Goal: Task Accomplishment & Management: Manage account settings

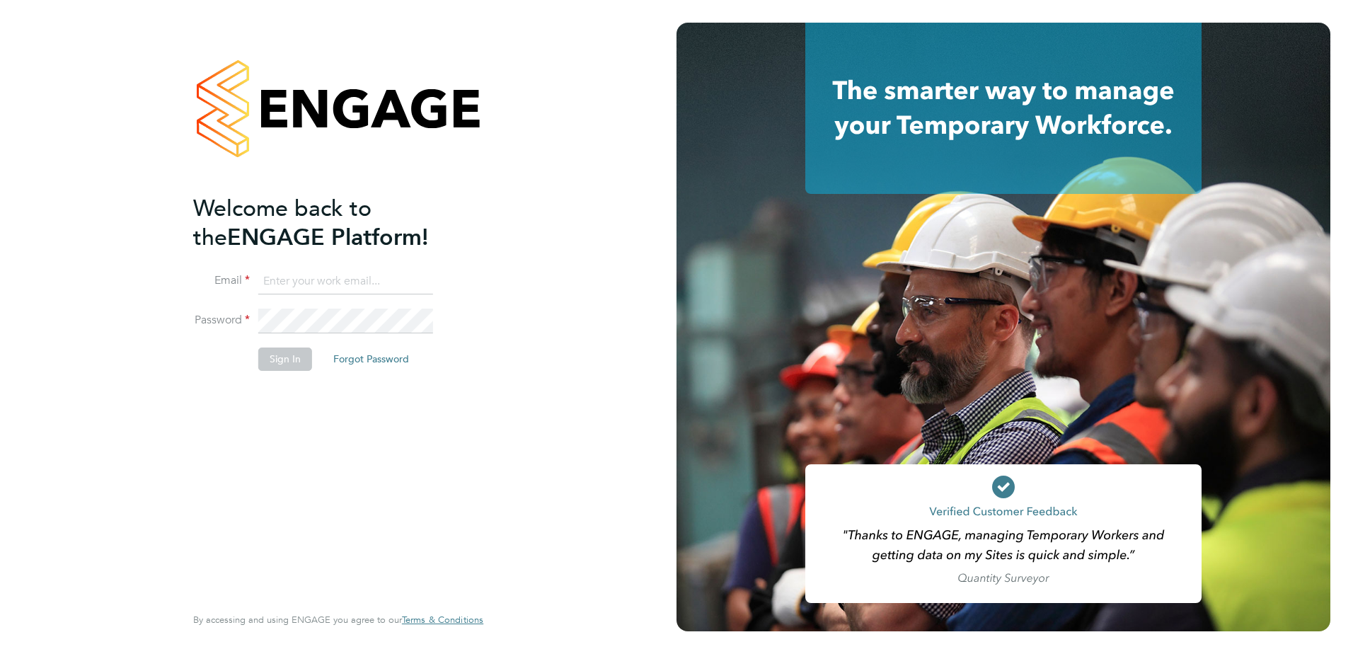
click at [307, 283] on input at bounding box center [345, 281] width 175 height 25
type input "samantha.bolshaw@vistry.co.uk"
click at [277, 362] on button "Sign In" at bounding box center [285, 359] width 54 height 23
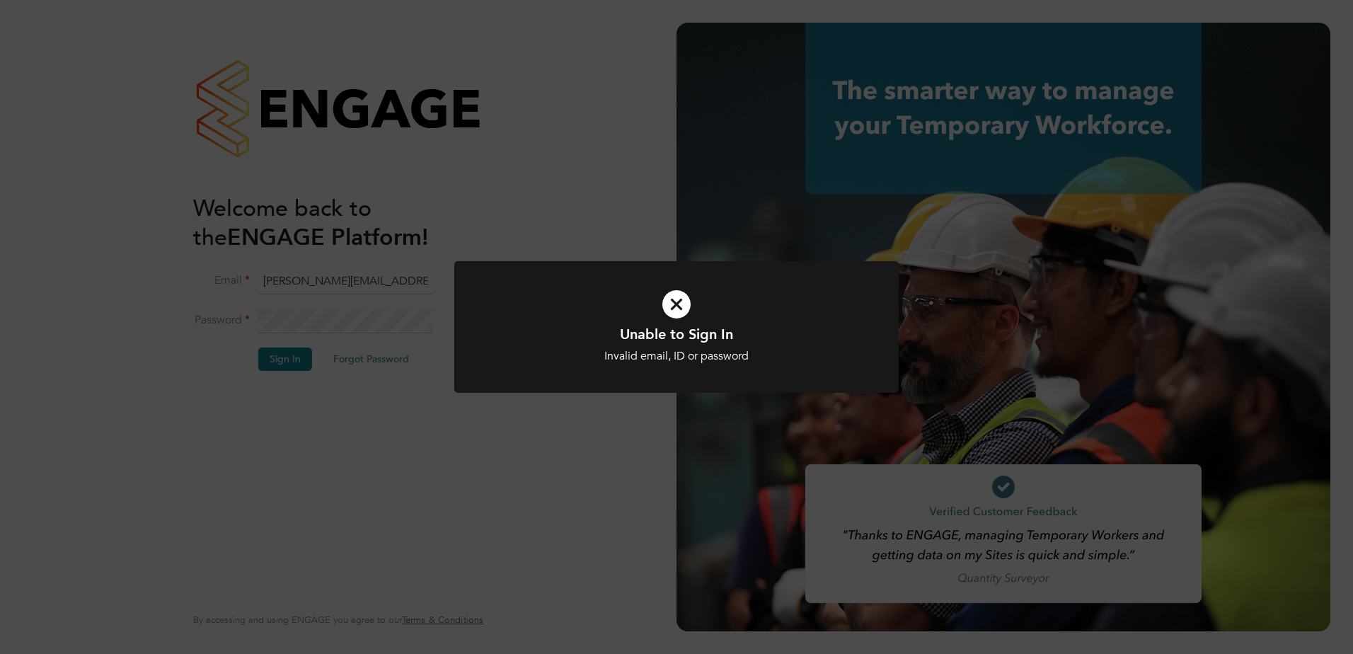
click at [355, 325] on div "Unable to Sign In Invalid email, ID or password Cancel Okay" at bounding box center [676, 327] width 1353 height 654
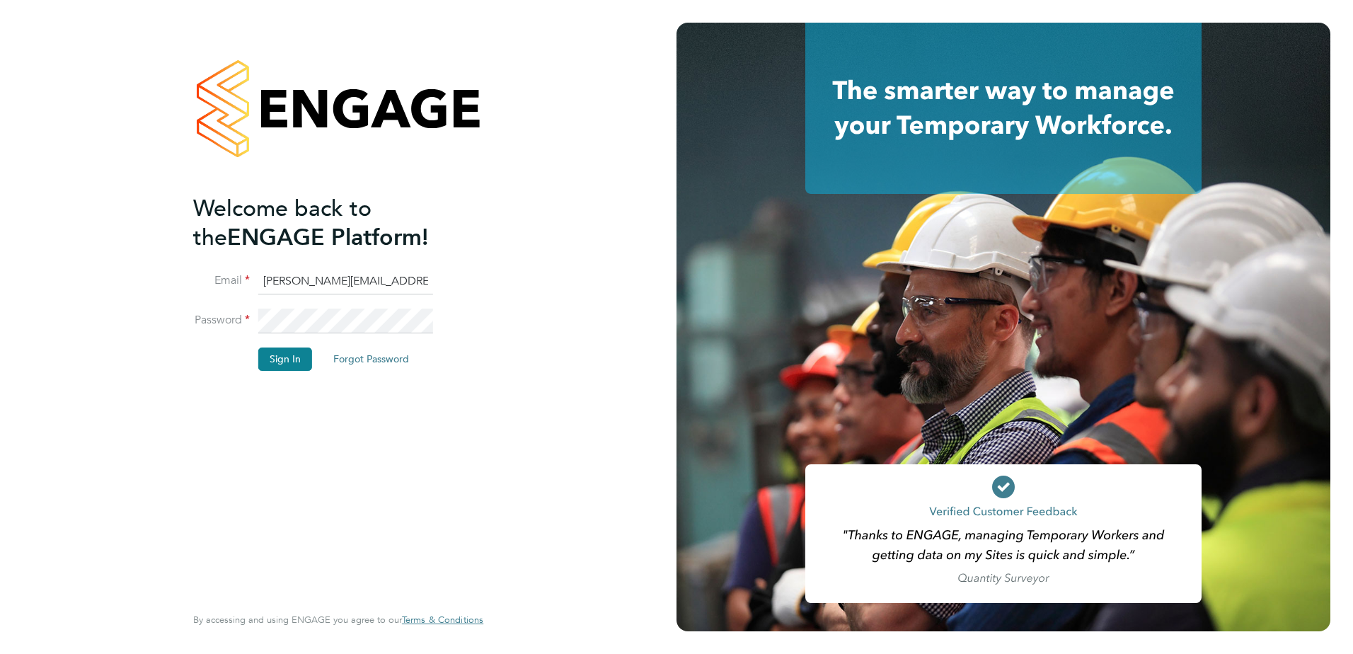
click at [226, 304] on fieldset "Email samantha.bolshaw@vistry.co.uk Password Sign In Forgot Password" at bounding box center [331, 327] width 276 height 116
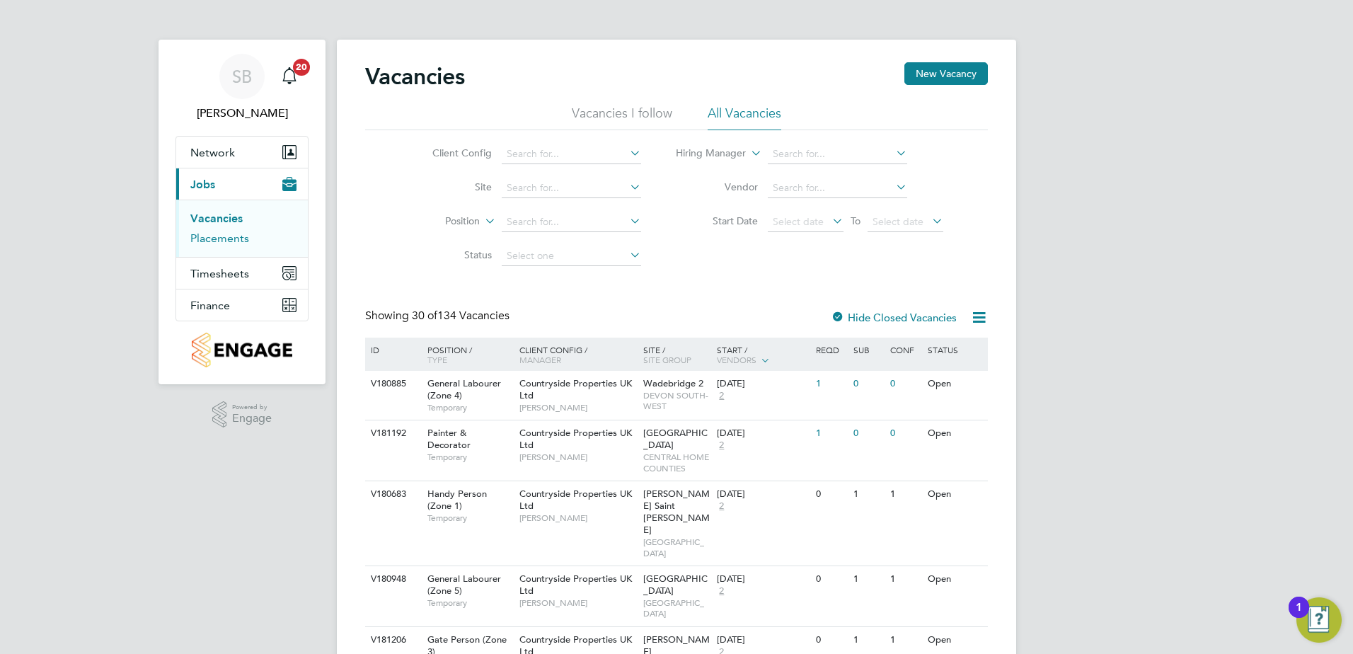
click at [217, 239] on link "Placements" at bounding box center [219, 237] width 59 height 13
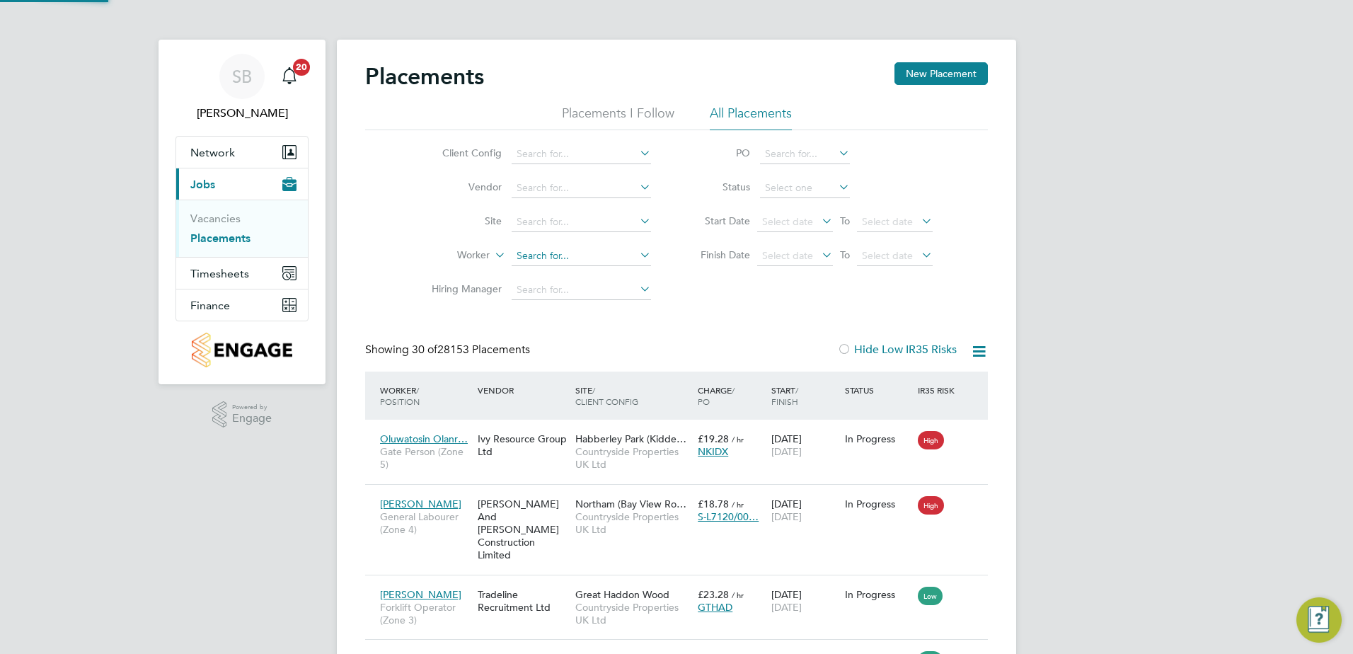
click at [522, 255] on input at bounding box center [581, 256] width 139 height 20
click at [548, 314] on b "V ale ntin" at bounding box center [536, 314] width 38 height 12
type input "[PERSON_NAME]"
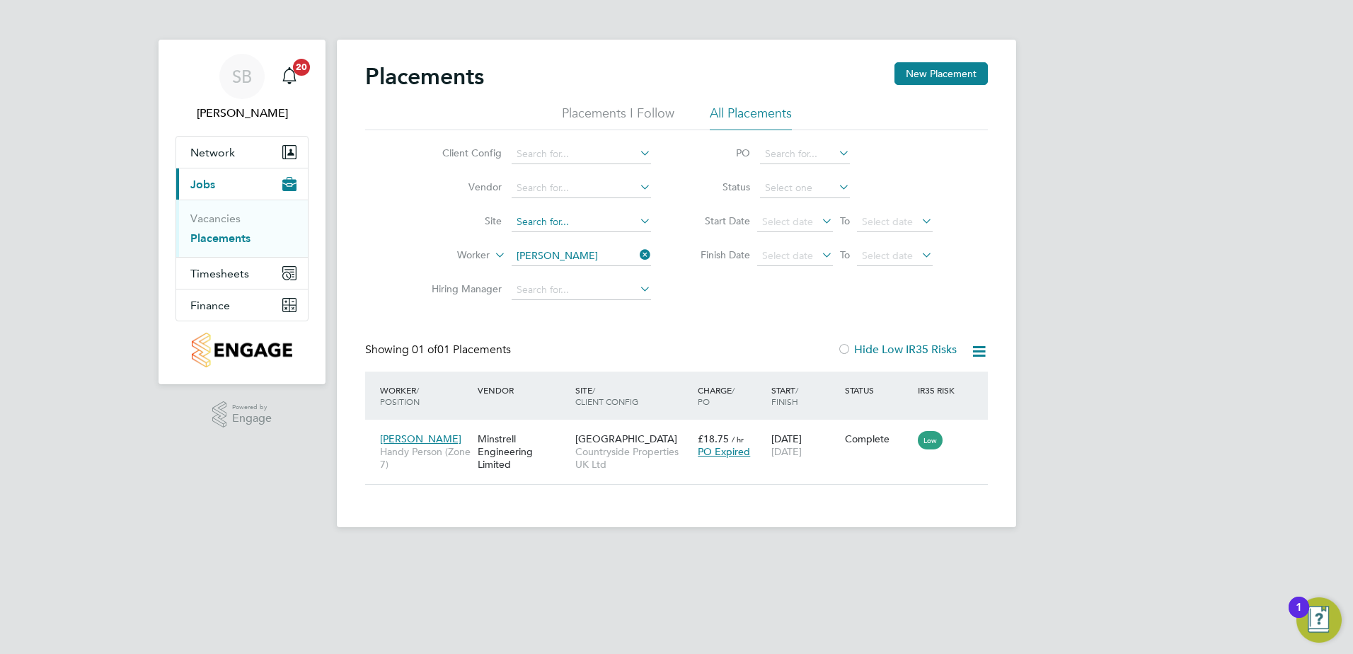
click at [560, 226] on input at bounding box center [581, 222] width 139 height 20
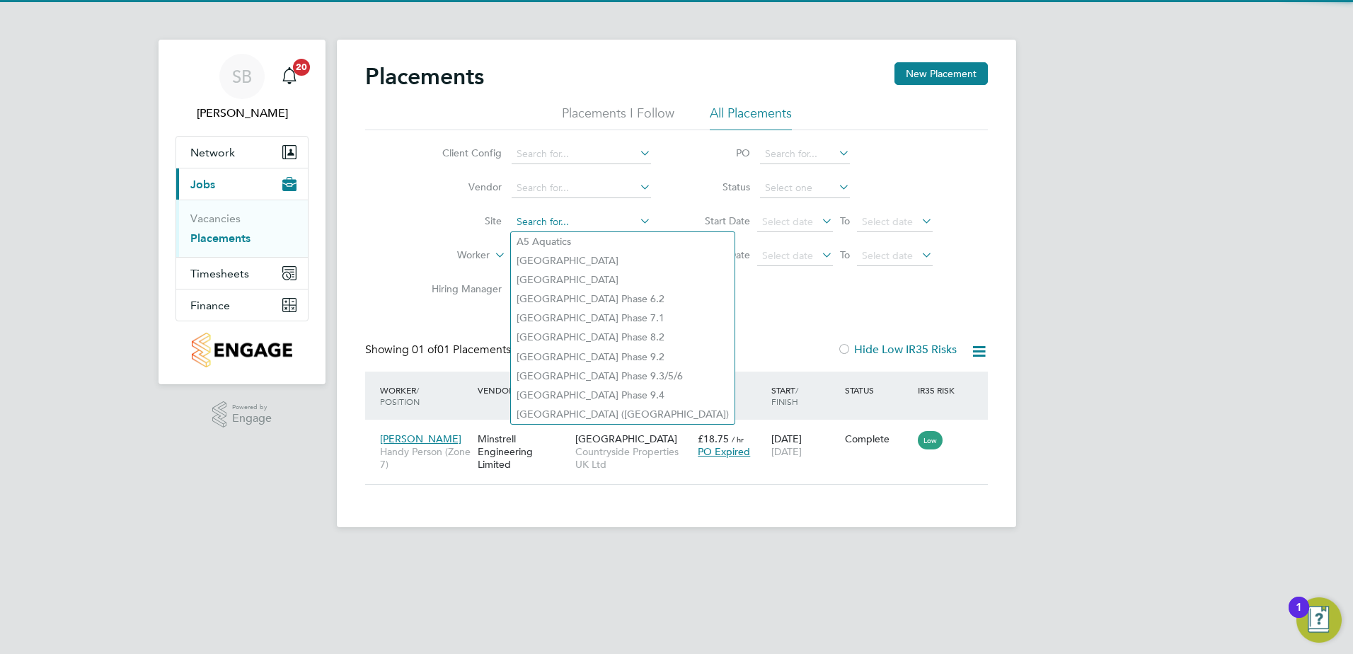
click at [626, 212] on input at bounding box center [581, 222] width 139 height 20
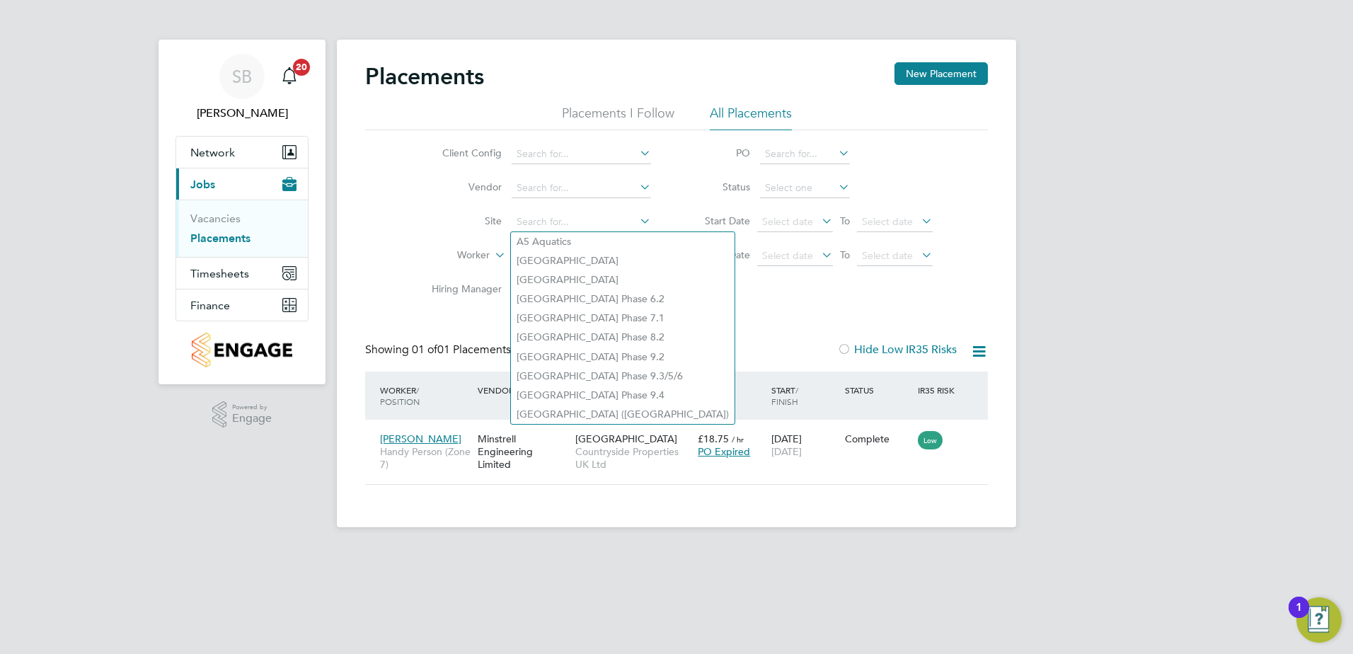
click at [693, 268] on li "Finish Date Select date To Select date" at bounding box center [810, 256] width 282 height 34
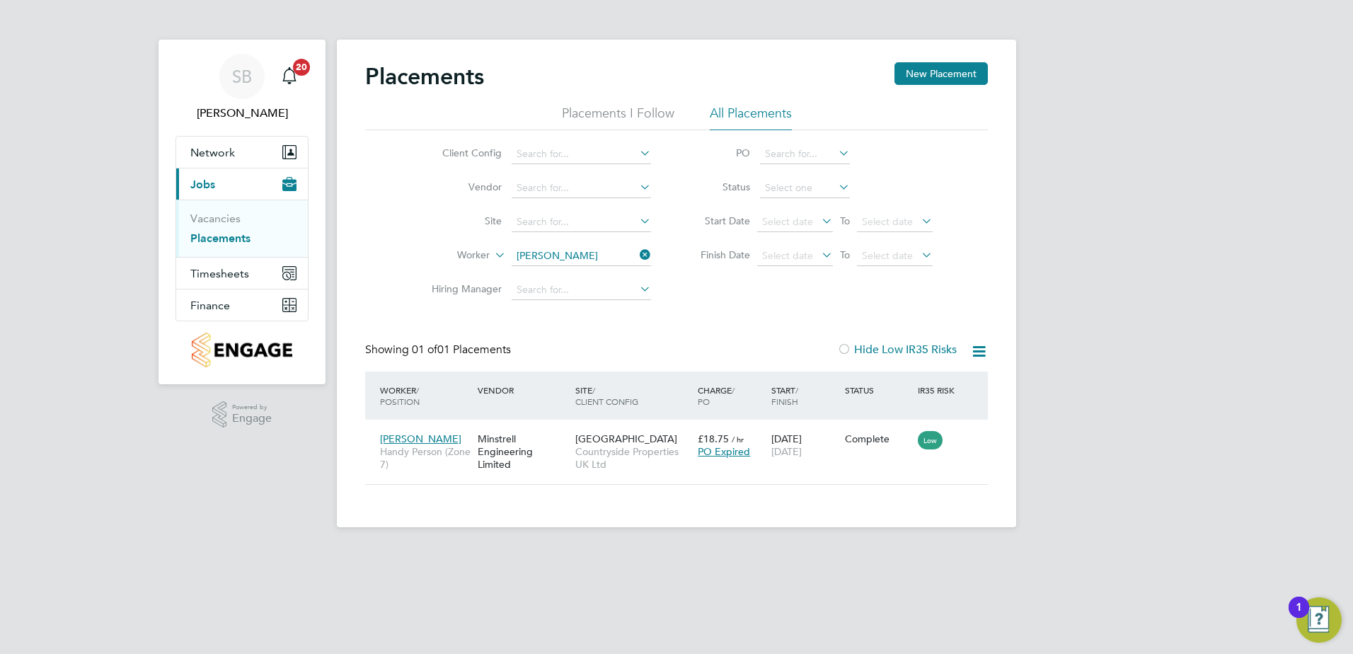
click at [637, 248] on icon at bounding box center [637, 255] width 0 height 20
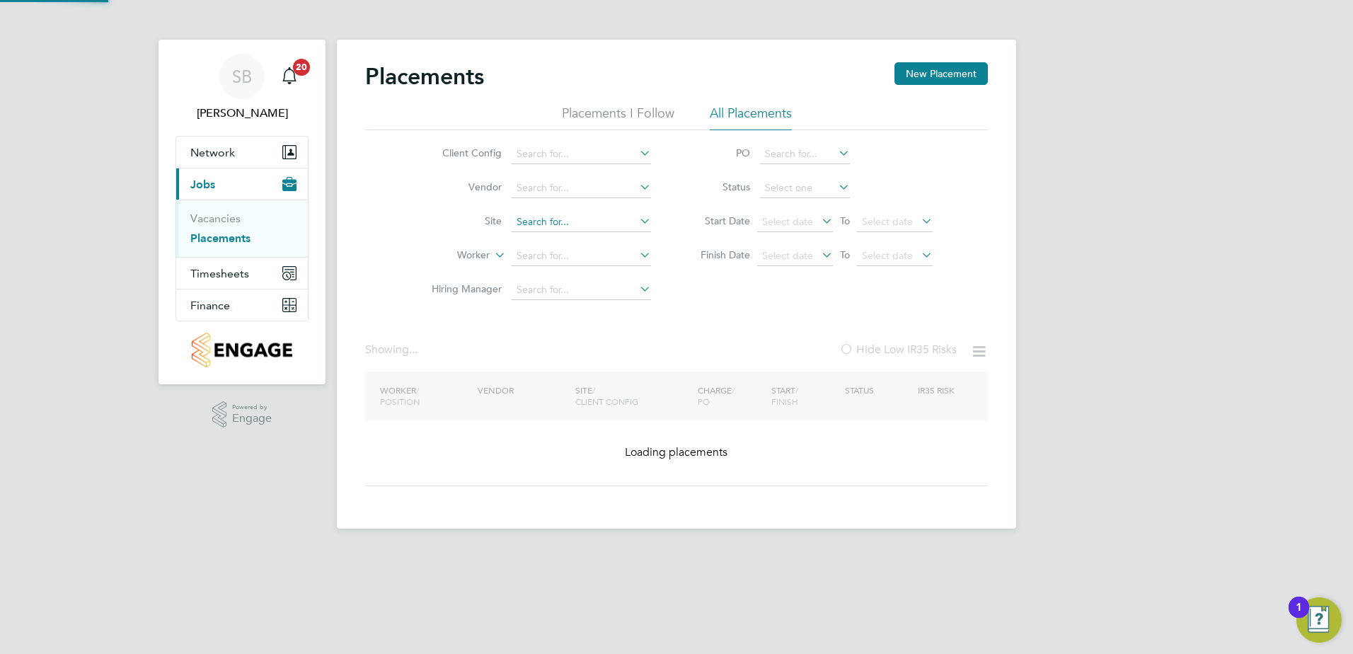
click at [530, 219] on input at bounding box center [581, 222] width 139 height 20
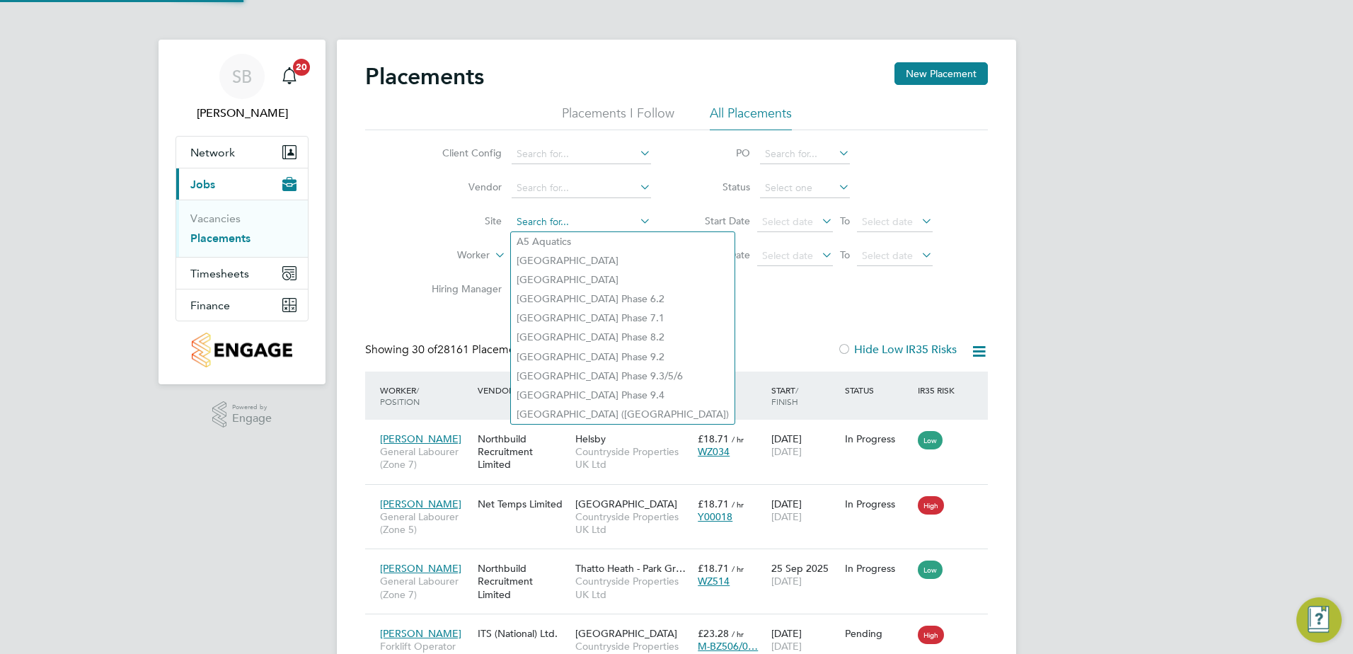
scroll to position [53, 98]
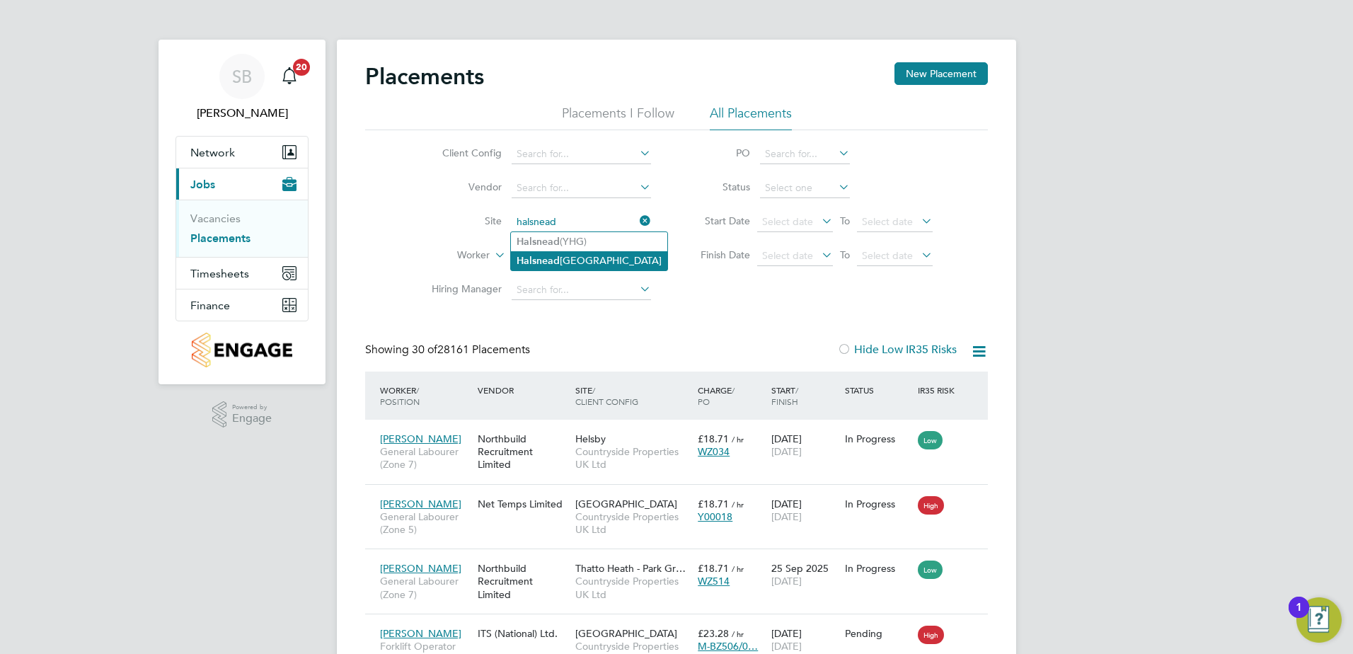
click at [573, 252] on li "Halsnead Garden Village" at bounding box center [589, 260] width 156 height 19
type input "[GEOGRAPHIC_DATA]"
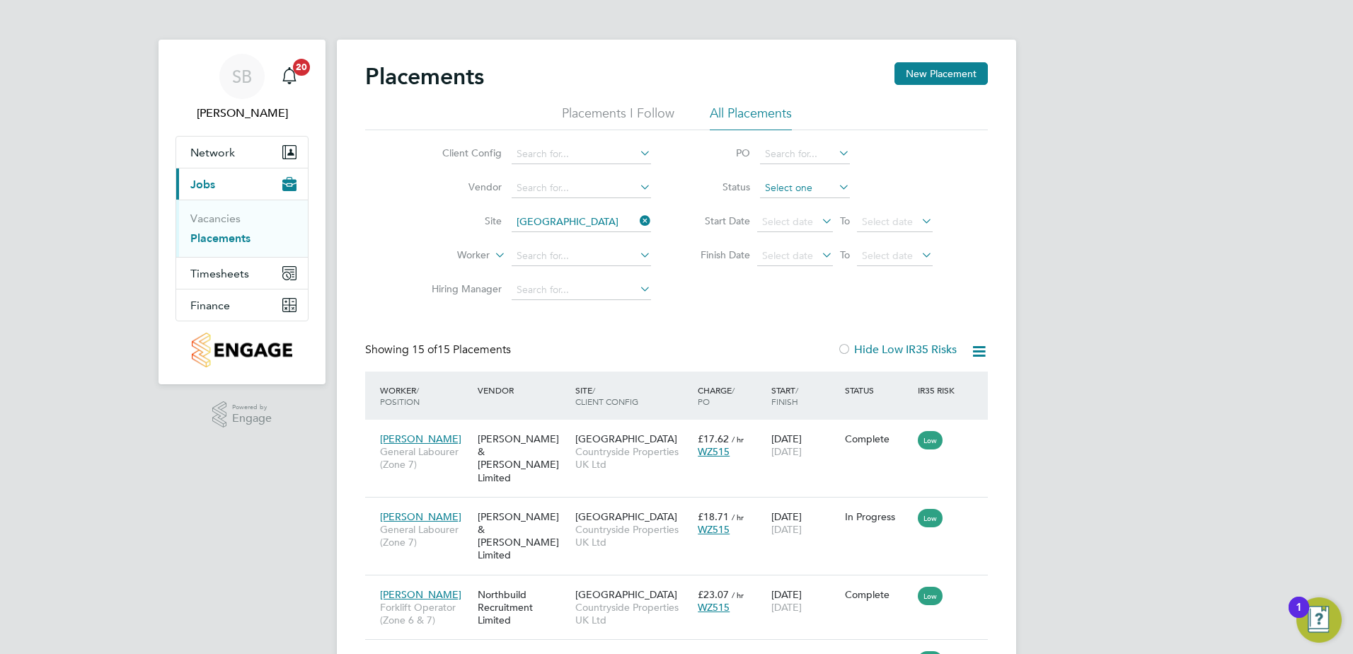
click at [820, 188] on input at bounding box center [805, 188] width 90 height 20
click at [808, 207] on li "Active" at bounding box center [805, 207] width 91 height 18
type input "Active"
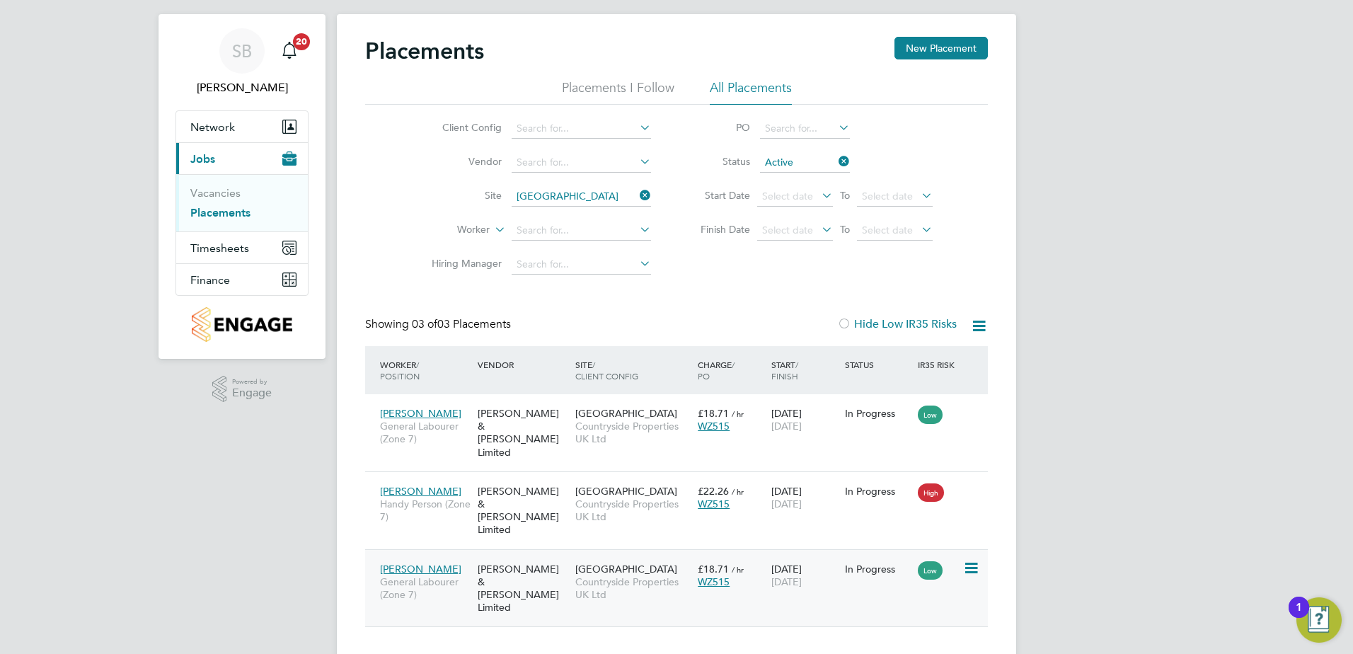
click at [561, 564] on div "[PERSON_NAME] & [PERSON_NAME] Limited" at bounding box center [523, 589] width 98 height 66
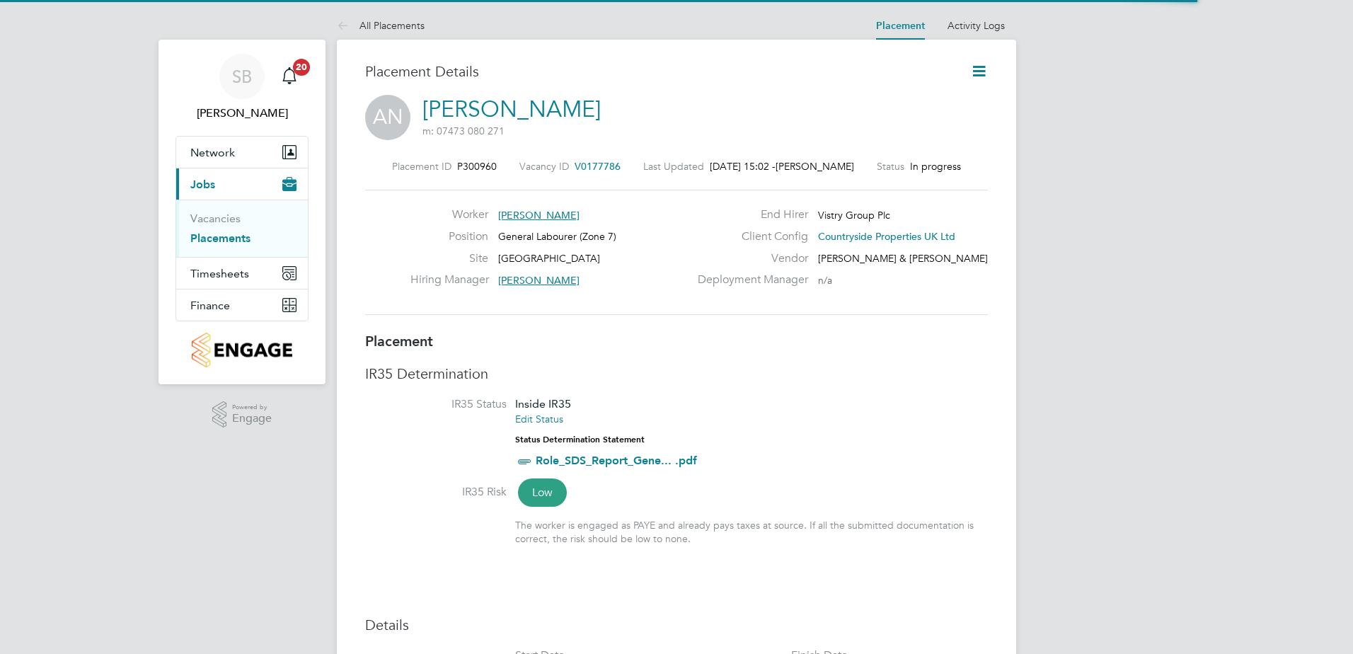
click at [982, 69] on icon at bounding box center [980, 71] width 18 height 18
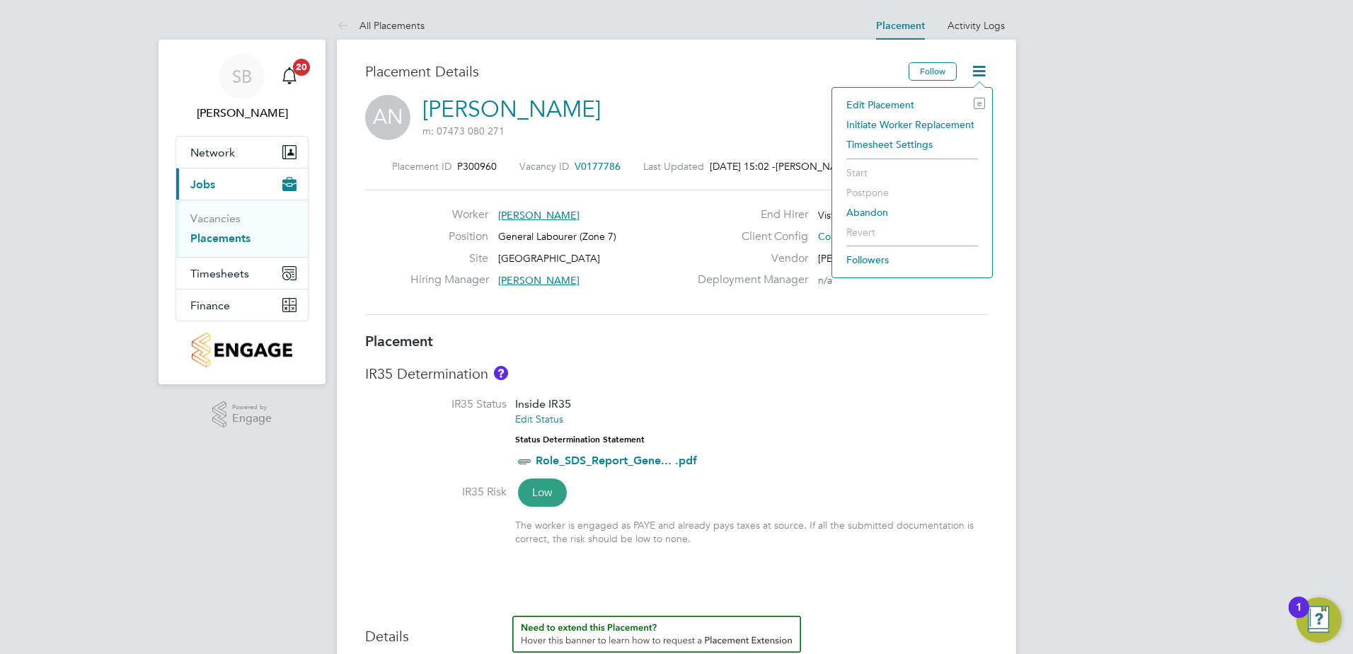
click at [888, 106] on li "Edit Placement e" at bounding box center [913, 105] width 146 height 20
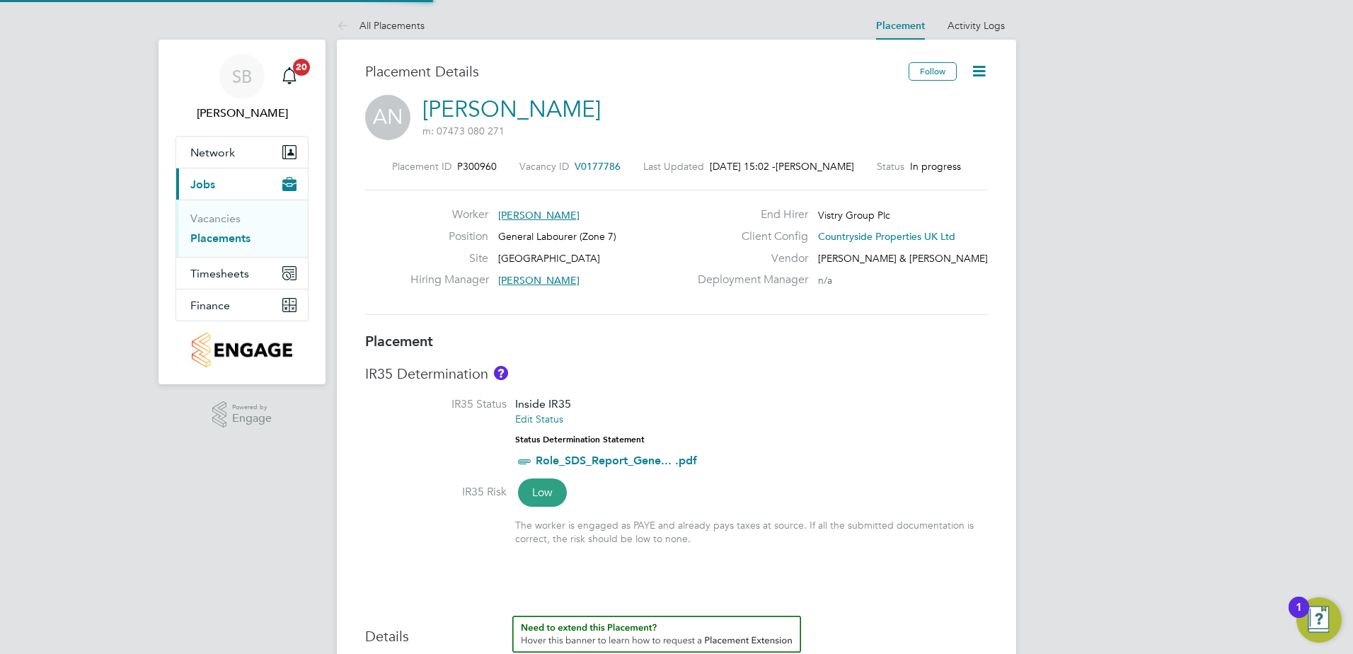
type input "[PERSON_NAME]"
type input "[DATE]"
type input "07:30"
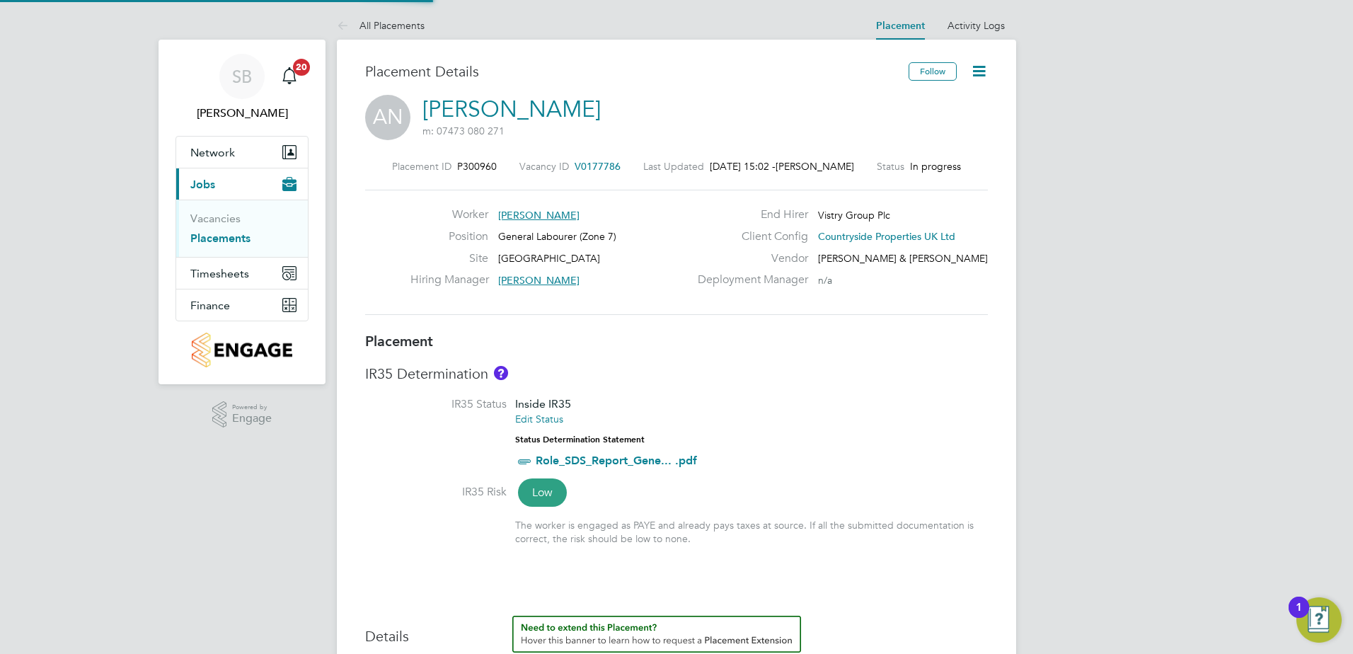
type input "16:30"
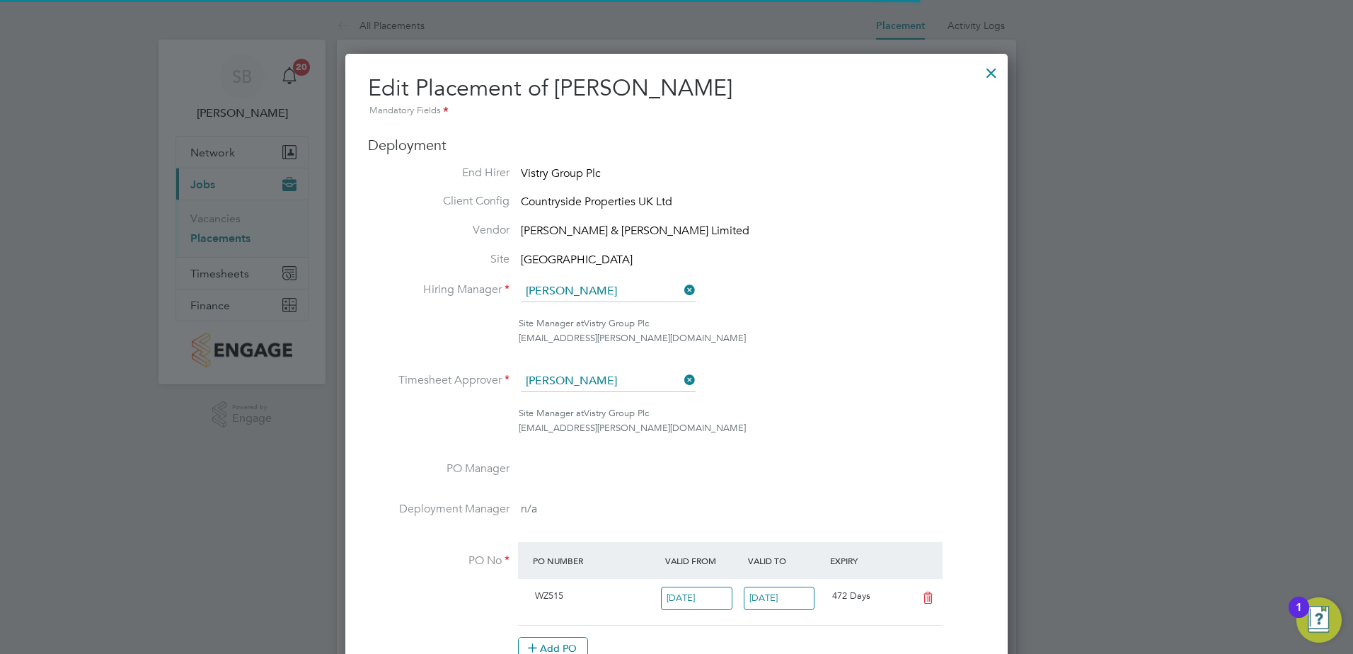
scroll to position [7, 7]
click at [984, 73] on div at bounding box center [991, 69] width 25 height 25
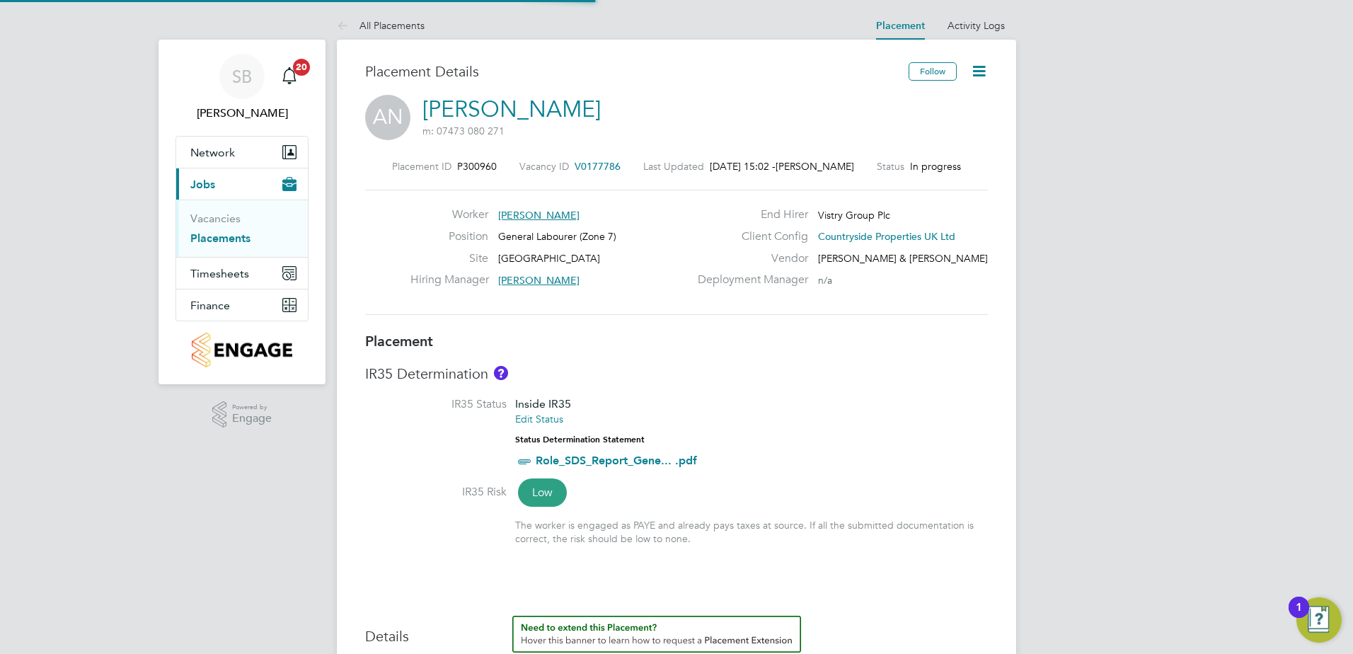
click at [981, 72] on icon at bounding box center [980, 71] width 18 height 18
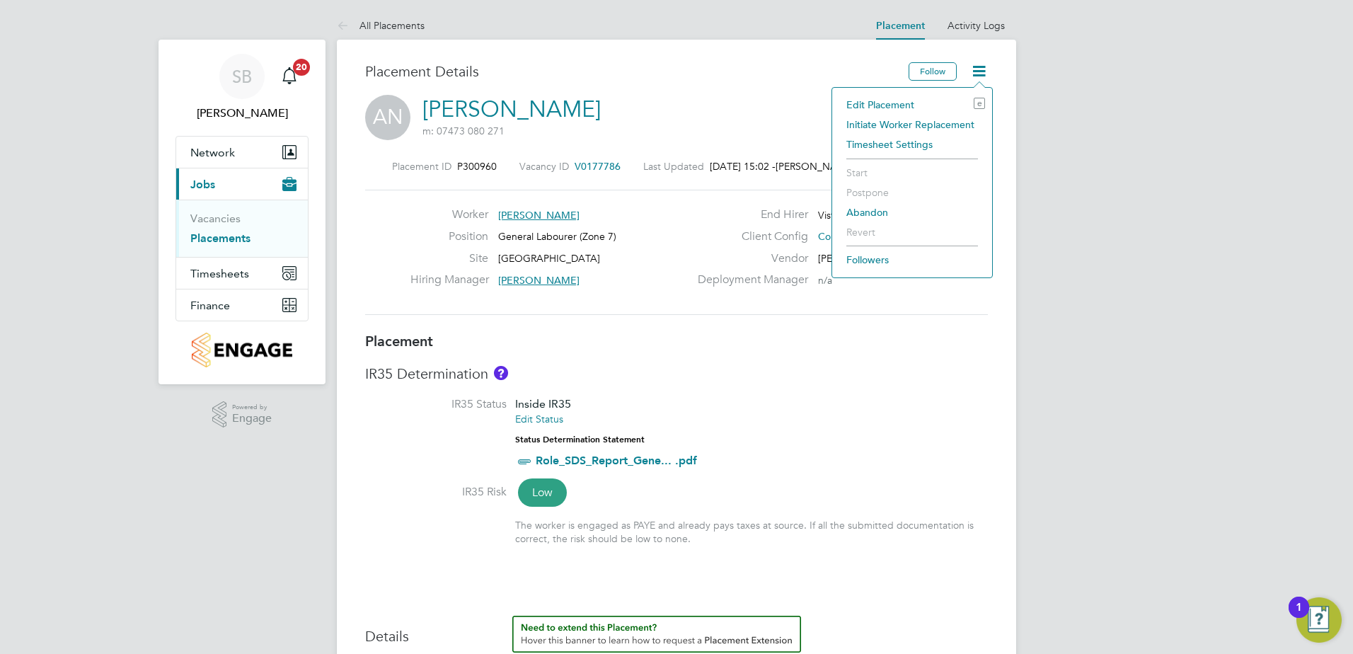
click at [733, 103] on div "AN [PERSON_NAME] m: 07473 080 271" at bounding box center [676, 119] width 623 height 48
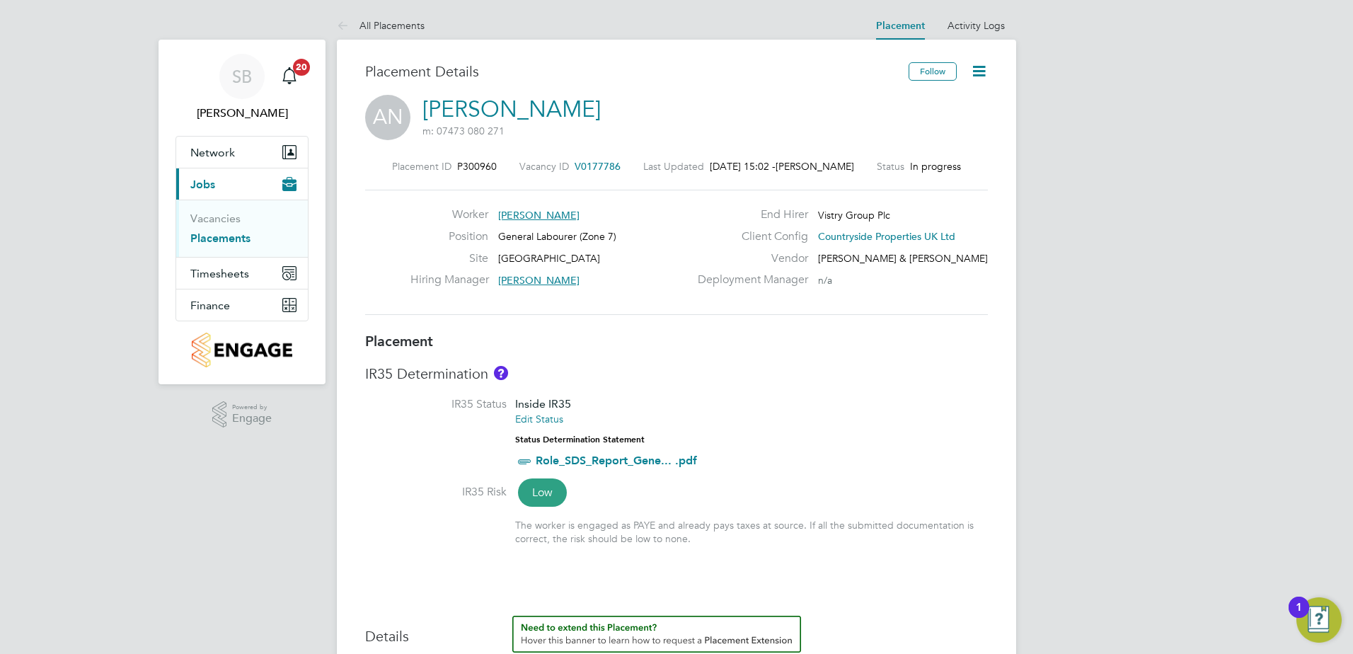
click at [979, 69] on icon at bounding box center [980, 71] width 18 height 18
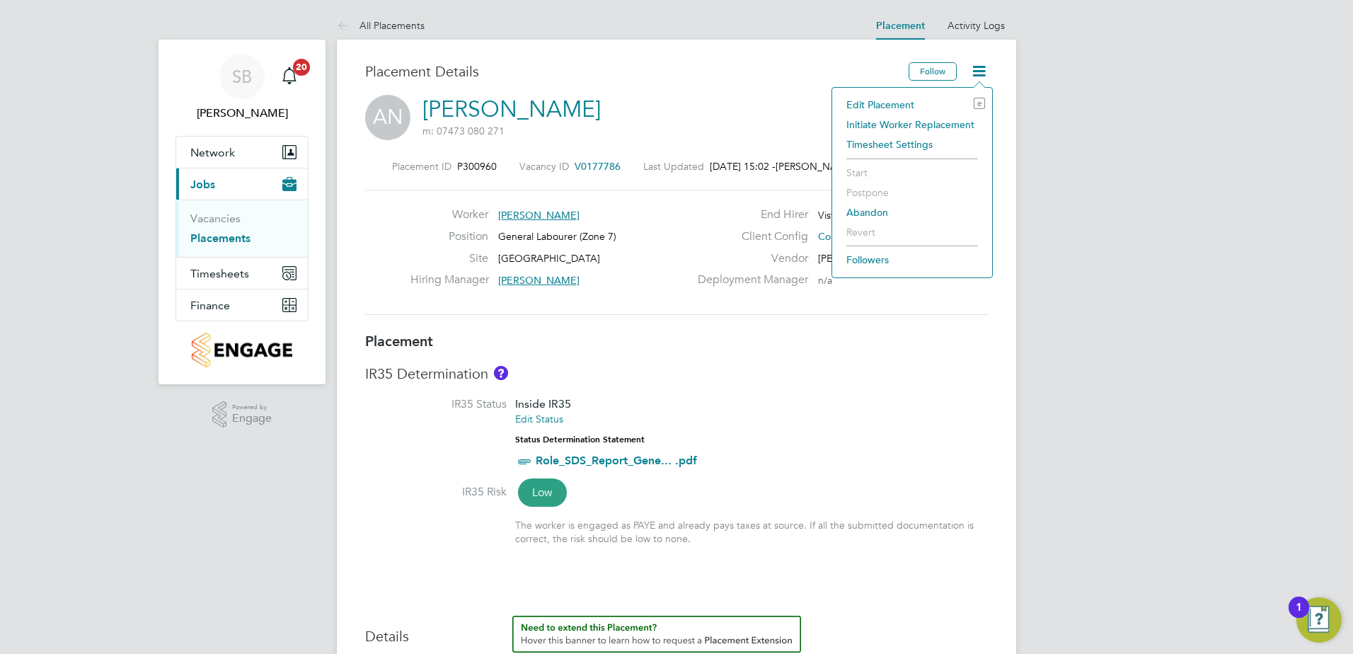
click at [683, 379] on h3 "IR35 Determination" at bounding box center [676, 374] width 623 height 18
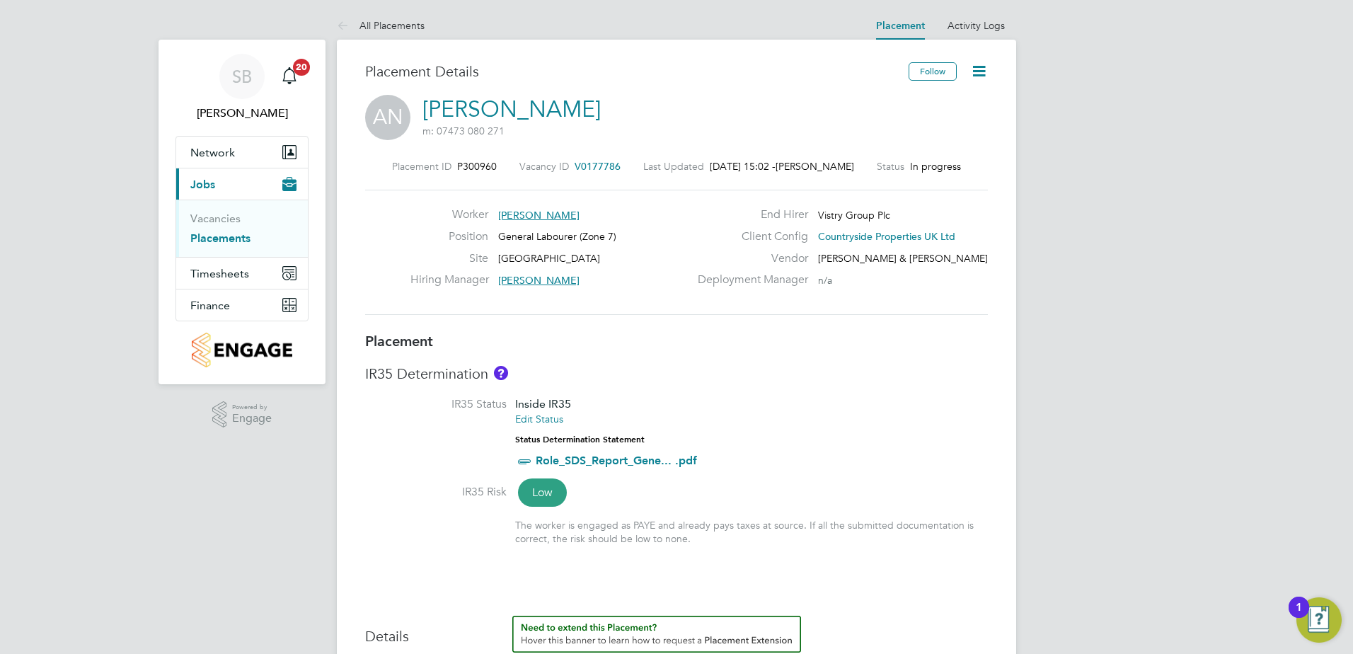
click at [971, 67] on icon at bounding box center [980, 71] width 18 height 18
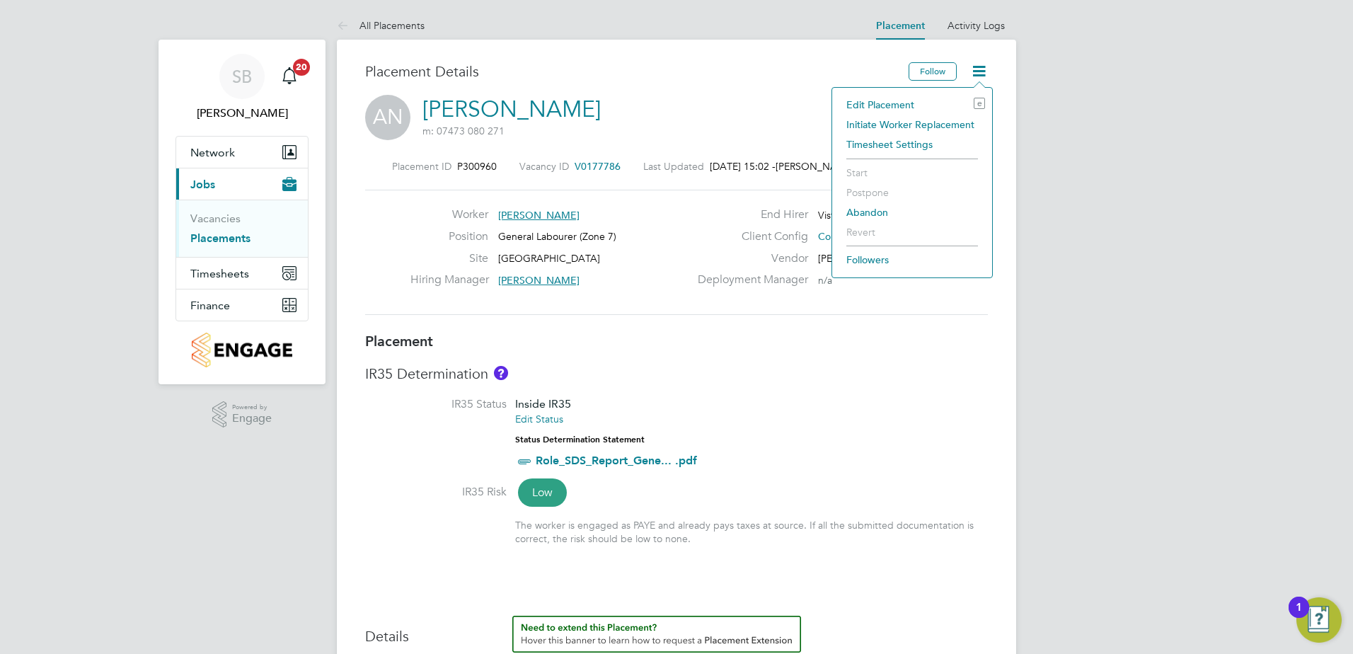
click at [904, 122] on li "Initiate Worker Replacement" at bounding box center [913, 125] width 146 height 20
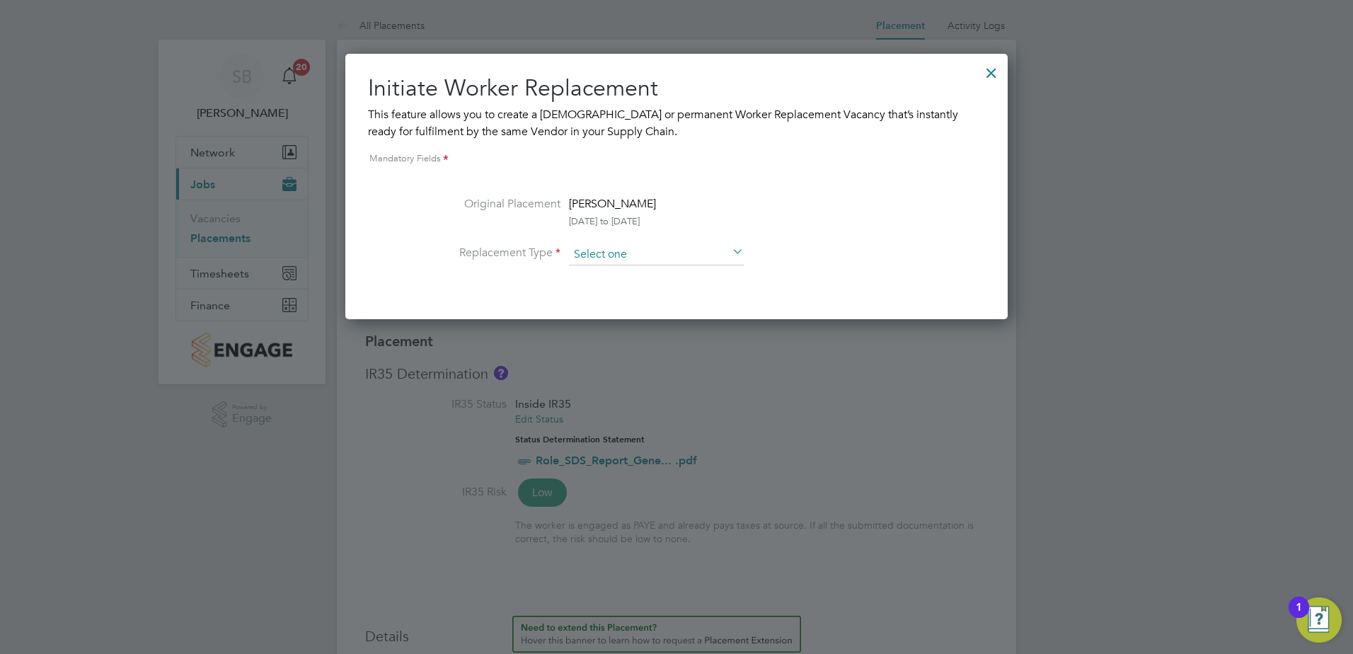
click at [616, 261] on input at bounding box center [656, 254] width 175 height 21
click at [612, 280] on li "Temporary" at bounding box center [656, 274] width 176 height 18
type input "Temporary"
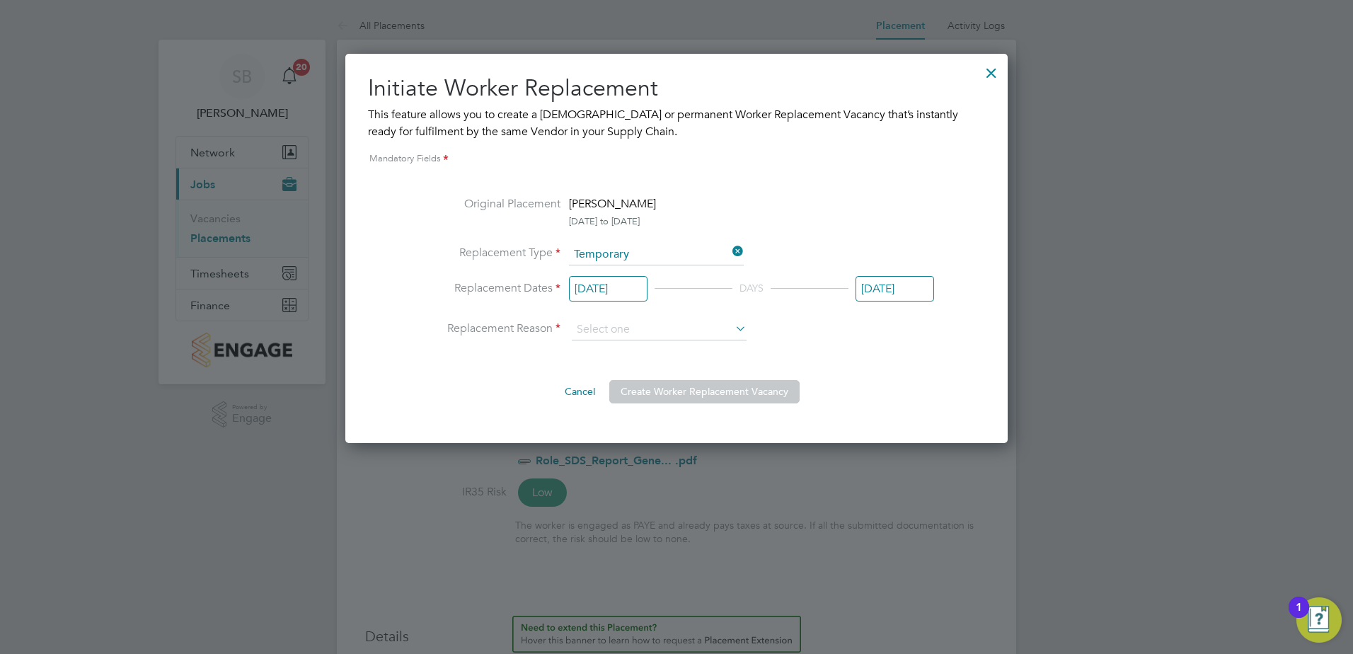
click at [600, 295] on input "[DATE]" at bounding box center [608, 289] width 79 height 26
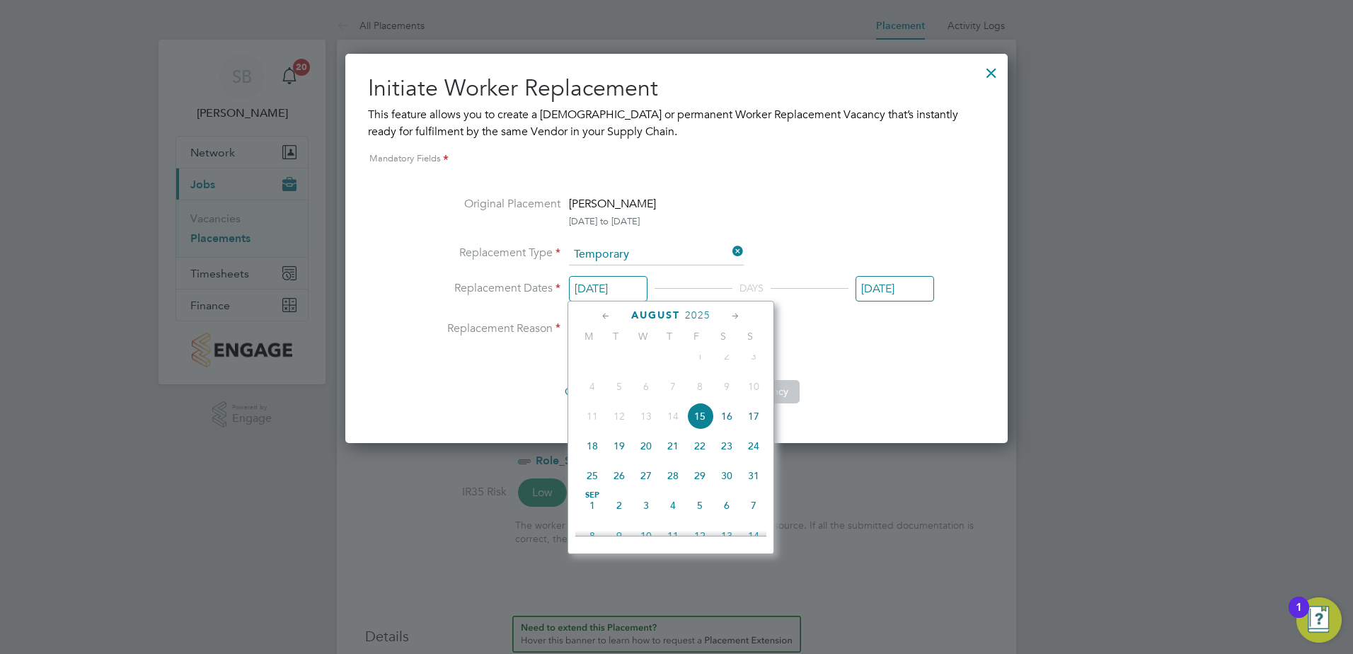
click at [726, 489] on span "30" at bounding box center [727, 475] width 27 height 27
type input "[DATE]"
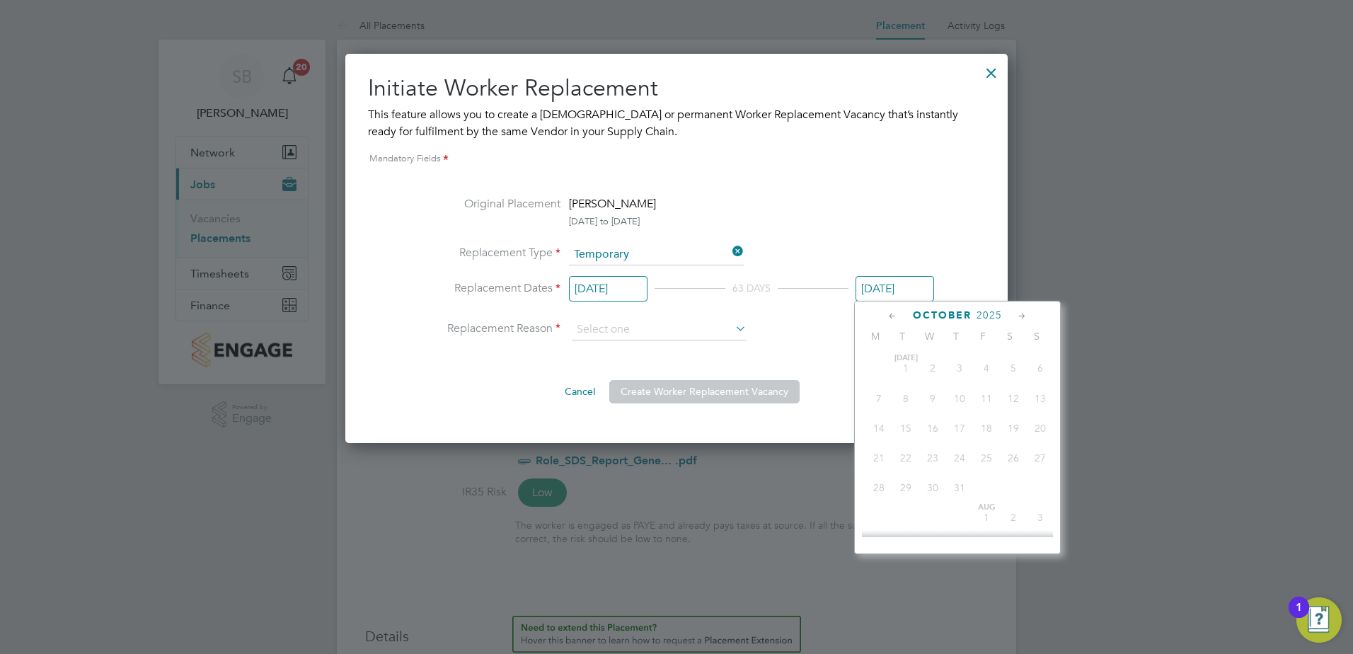
click at [902, 285] on input "[DATE]" at bounding box center [895, 289] width 79 height 26
click at [908, 478] on span "7" at bounding box center [906, 466] width 27 height 27
type input "[DATE]"
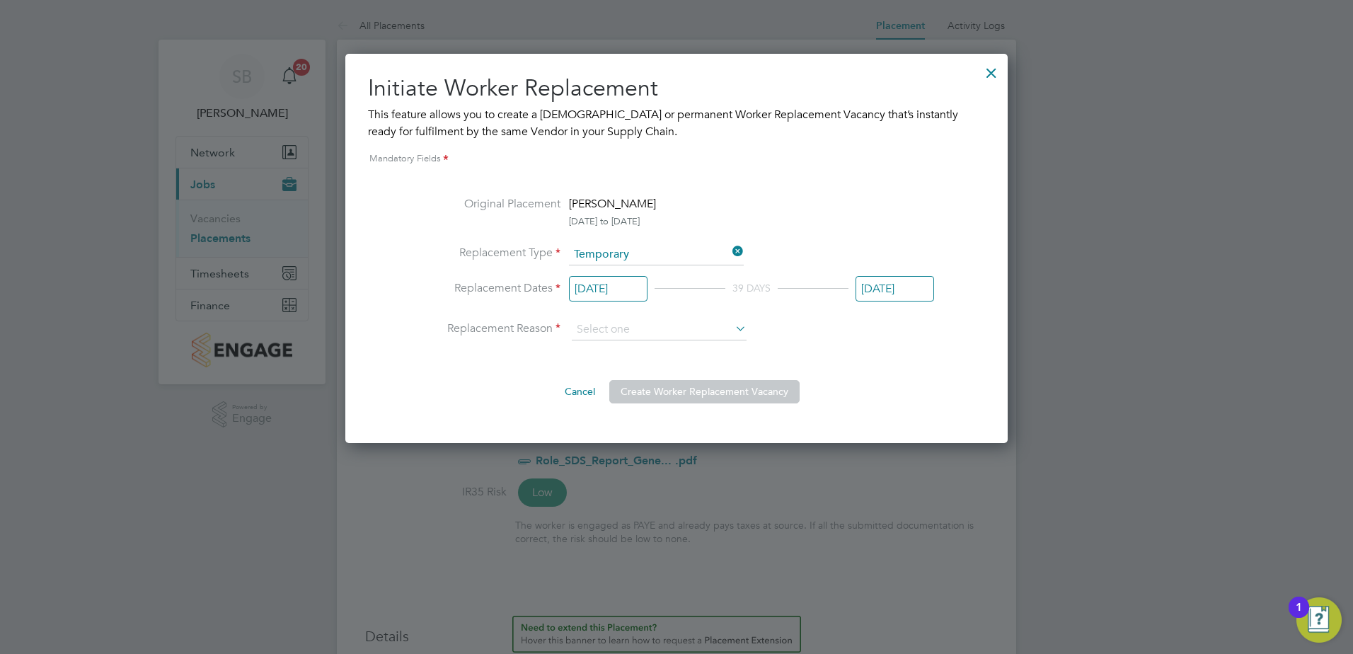
click at [857, 375] on div "Cancel Create Worker Replacement Vacancy" at bounding box center [676, 386] width 515 height 34
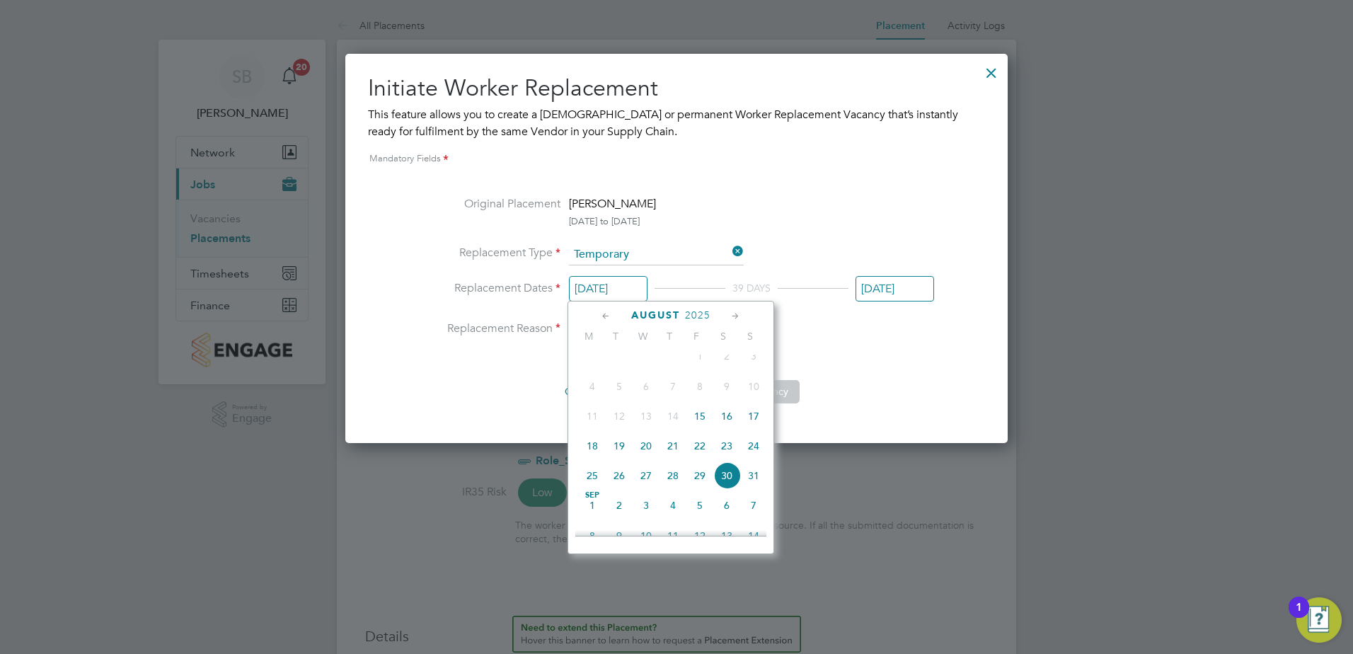
click at [604, 294] on input "[DATE]" at bounding box center [608, 289] width 79 height 26
click at [619, 435] on span "30" at bounding box center [619, 421] width 27 height 27
type input "[DATE]"
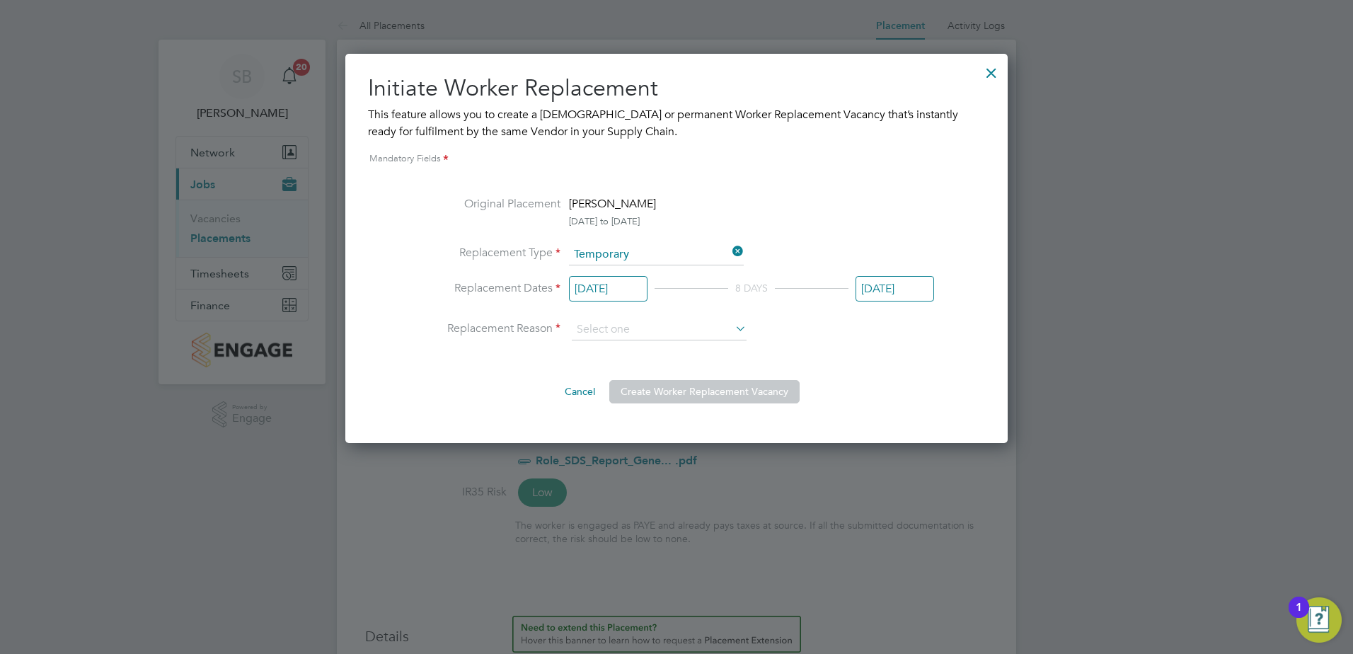
click at [875, 365] on div "Original Placement [PERSON_NAME] [DATE] to [DATE] Replacement Type Temporary Re…" at bounding box center [676, 299] width 515 height 208
click at [670, 337] on input at bounding box center [659, 329] width 175 height 21
click at [634, 371] on li "Holiday" at bounding box center [659, 369] width 176 height 18
type input "Holiday"
click at [748, 388] on button "Create Worker Replacement Vacancy" at bounding box center [704, 391] width 190 height 23
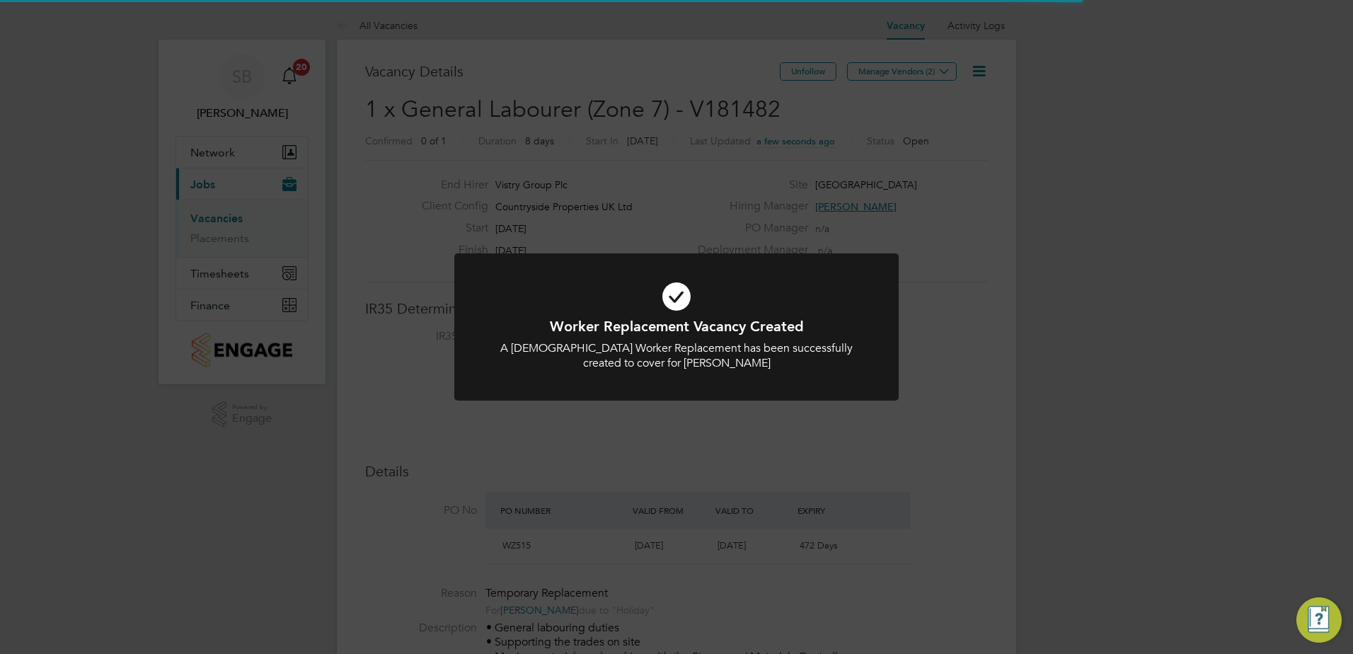
scroll to position [24, 133]
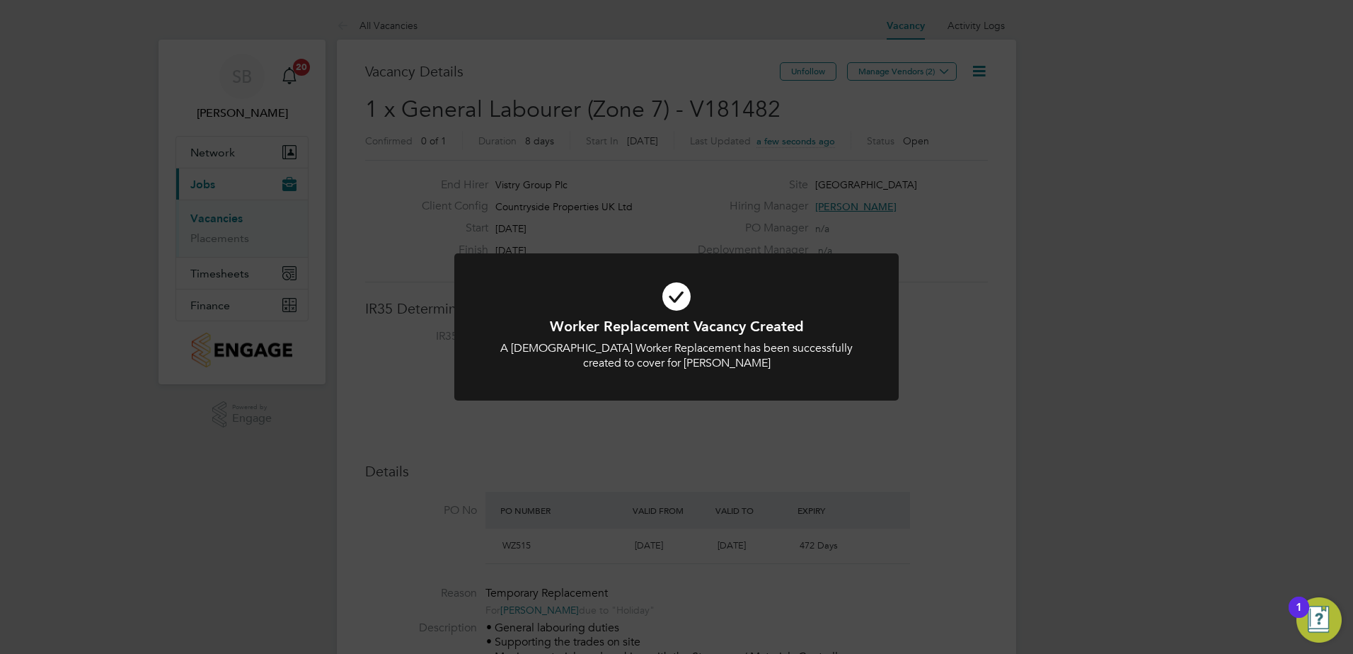
click at [724, 425] on div "Worker Replacement Vacancy Created A [DEMOGRAPHIC_DATA] Worker Replacement has …" at bounding box center [676, 327] width 1353 height 654
